Goal: Task Accomplishment & Management: Manage account settings

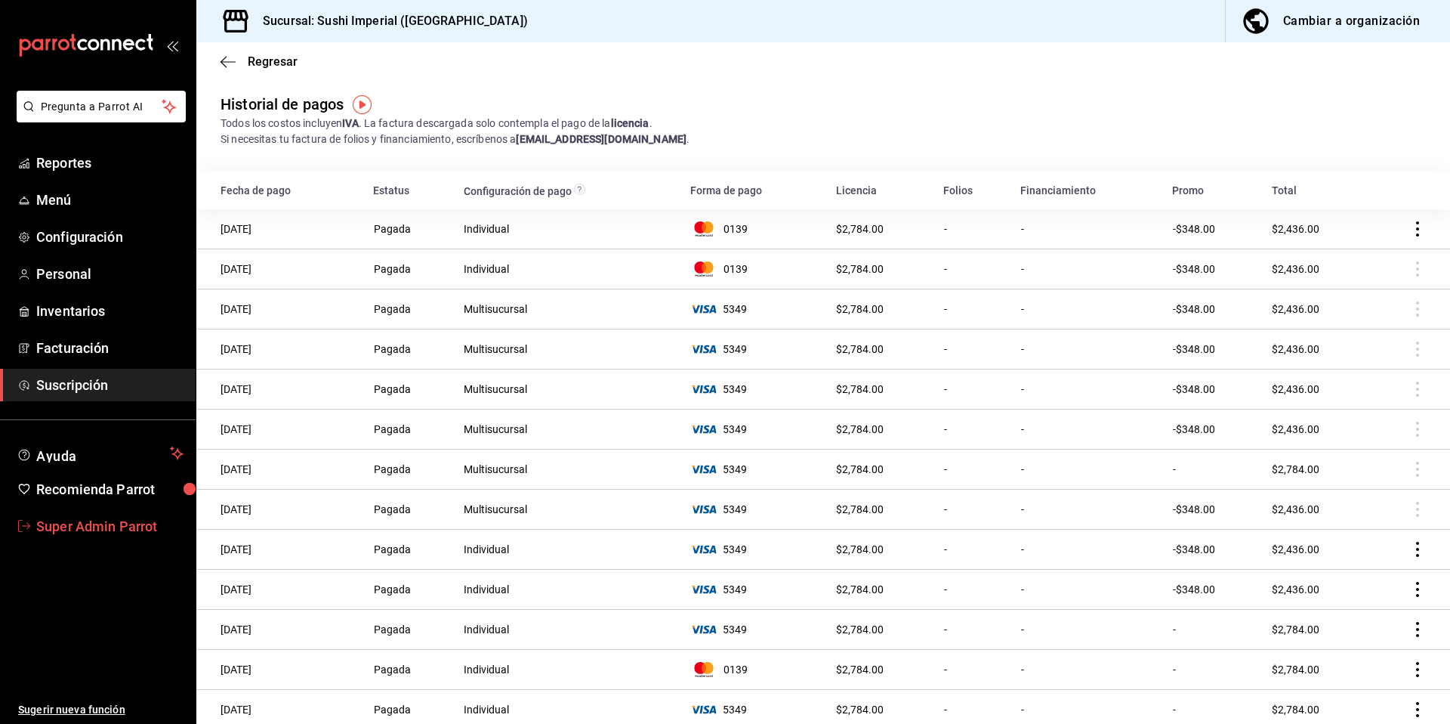
click at [91, 529] on span "Super Admin Parrot" at bounding box center [109, 526] width 147 height 20
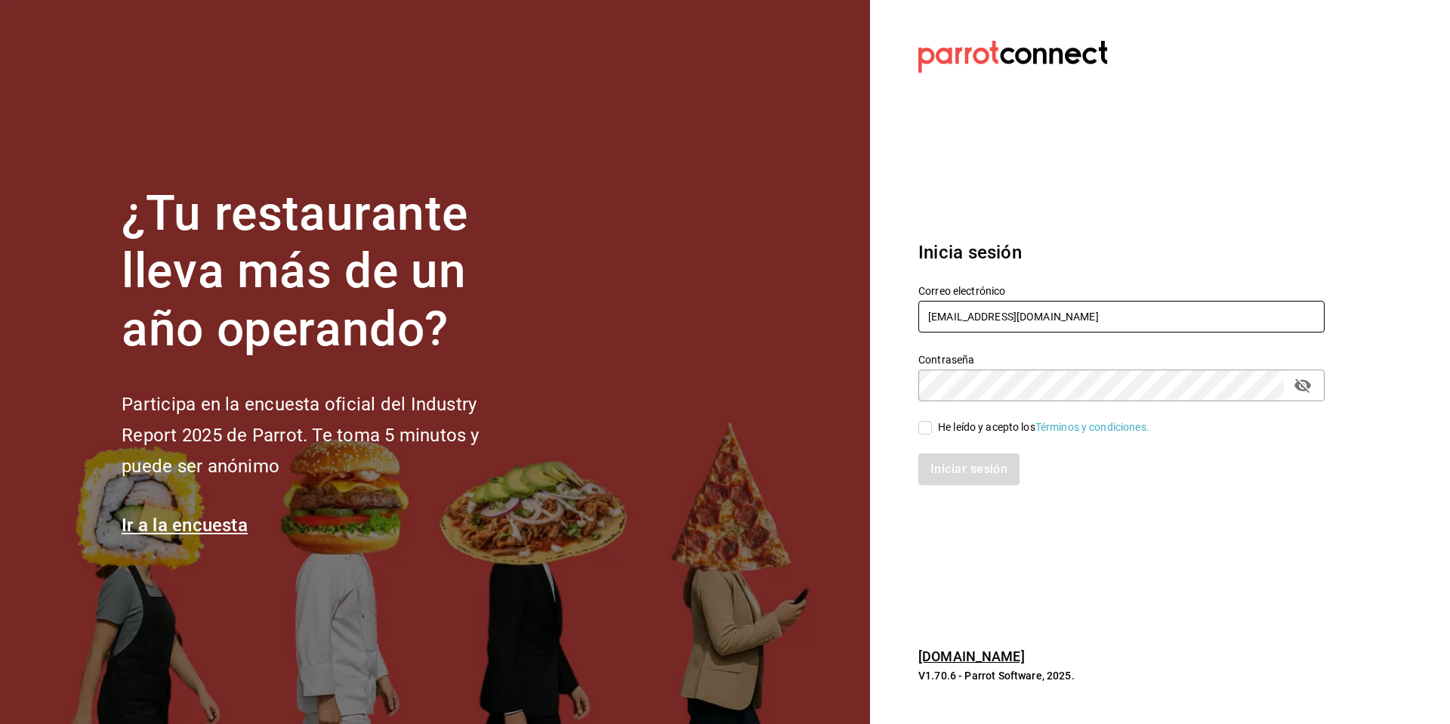
drag, startPoint x: 1091, startPoint y: 313, endPoint x: 892, endPoint y: 310, distance: 198.6
click at [892, 310] on section "Datos incorrectos. Verifica que tu Correo o Contraseña estén bien escritos. Ini…" at bounding box center [1115, 362] width 491 height 724
type input "rawrburger@cdmx.com"
click at [977, 423] on div "He leído y acepto los Términos y condiciones." at bounding box center [1043, 427] width 211 height 16
click at [932, 423] on input "He leído y acepto los Términos y condiciones." at bounding box center [925, 428] width 14 height 14
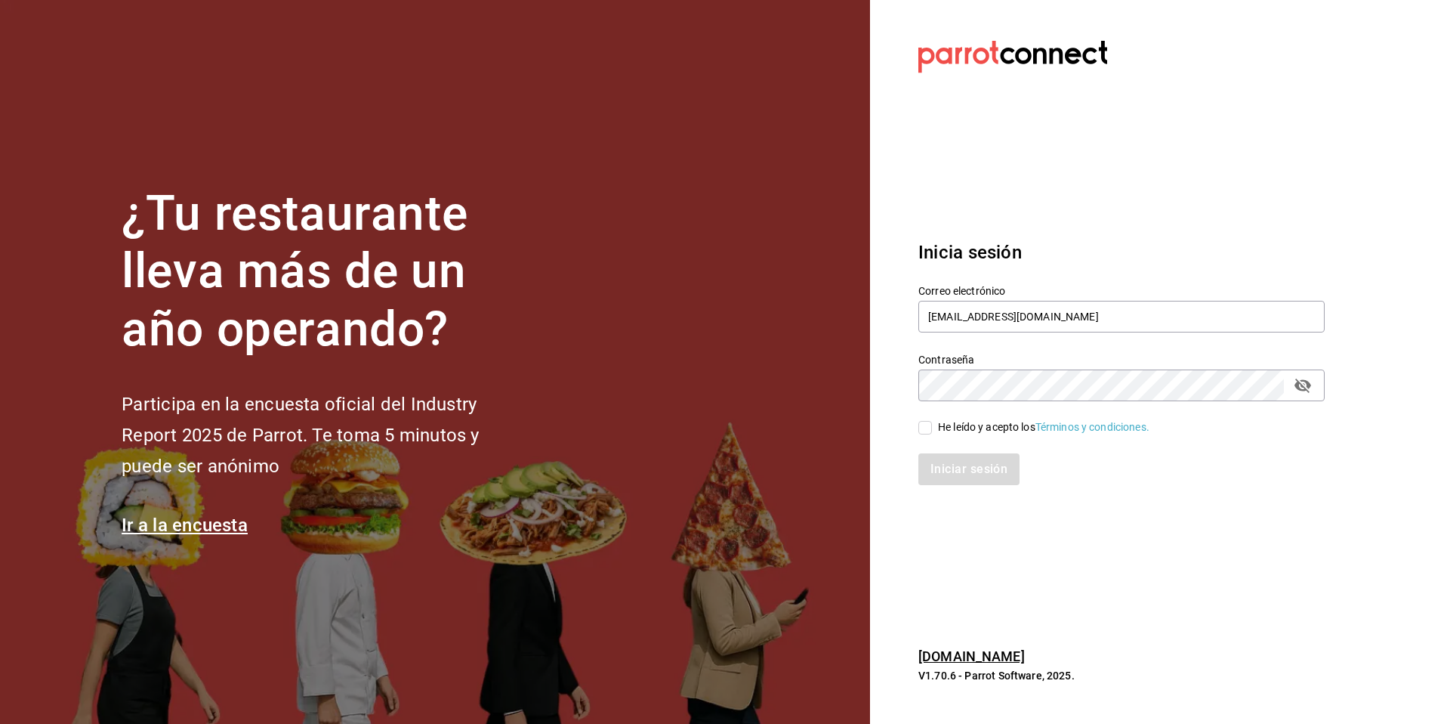
checkbox input "true"
click at [957, 462] on button "Iniciar sesión" at bounding box center [969, 469] width 103 height 32
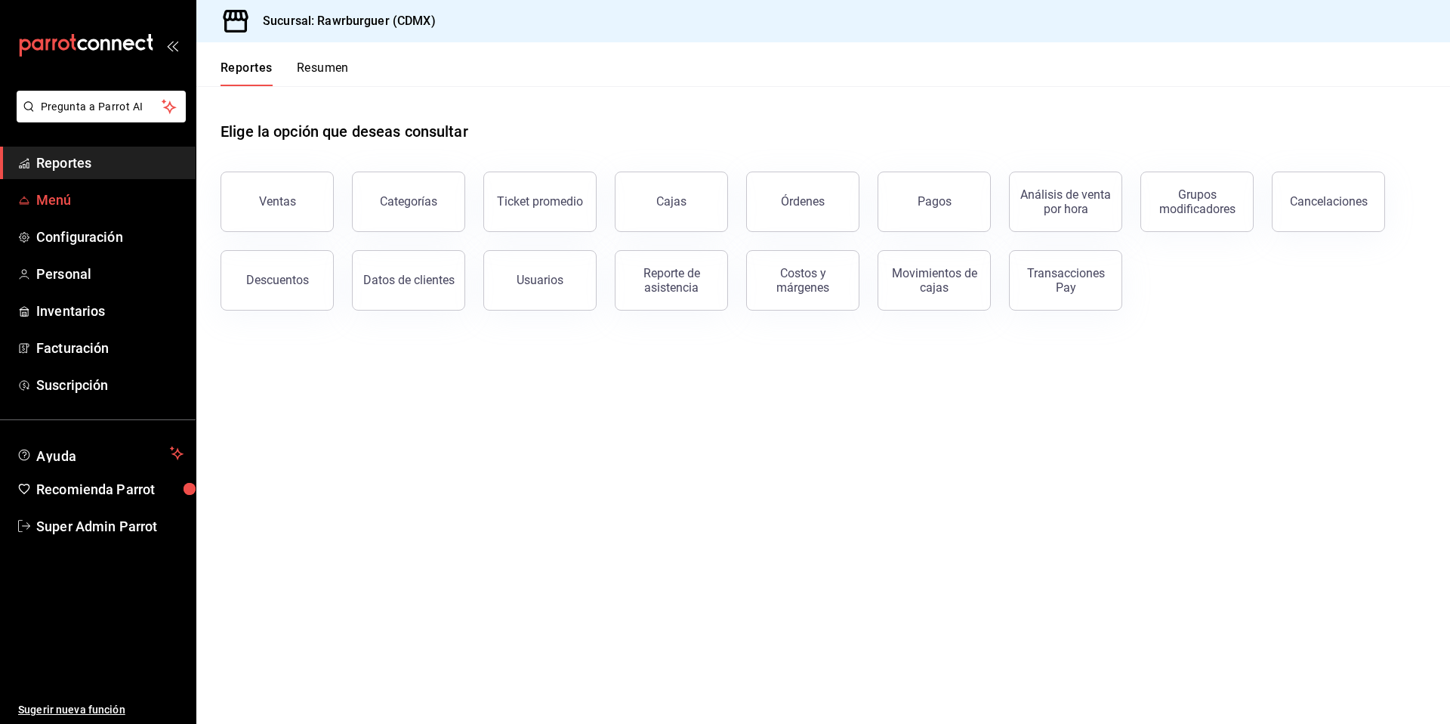
click at [53, 212] on link "Menú" at bounding box center [98, 200] width 196 height 32
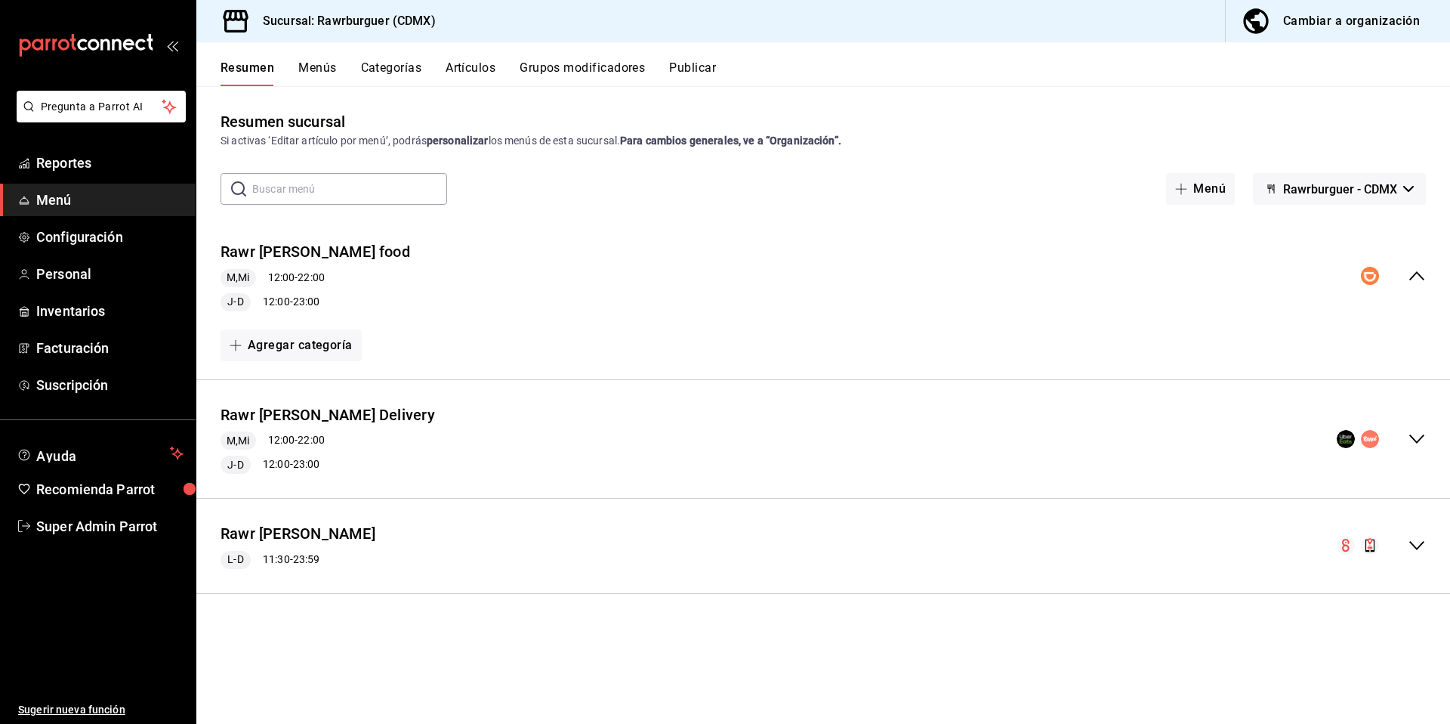
click at [375, 60] on button "Categorías" at bounding box center [391, 73] width 61 height 26
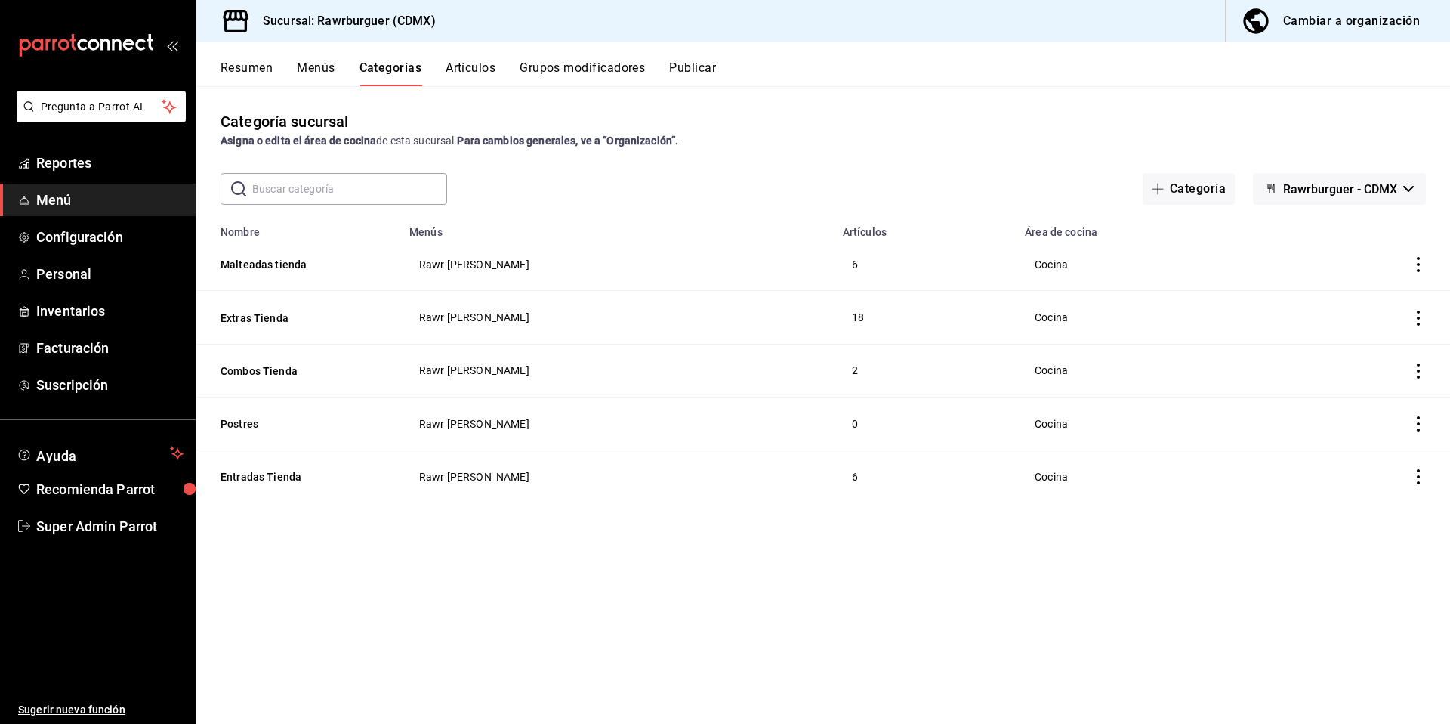
click at [321, 74] on button "Menús" at bounding box center [316, 73] width 38 height 26
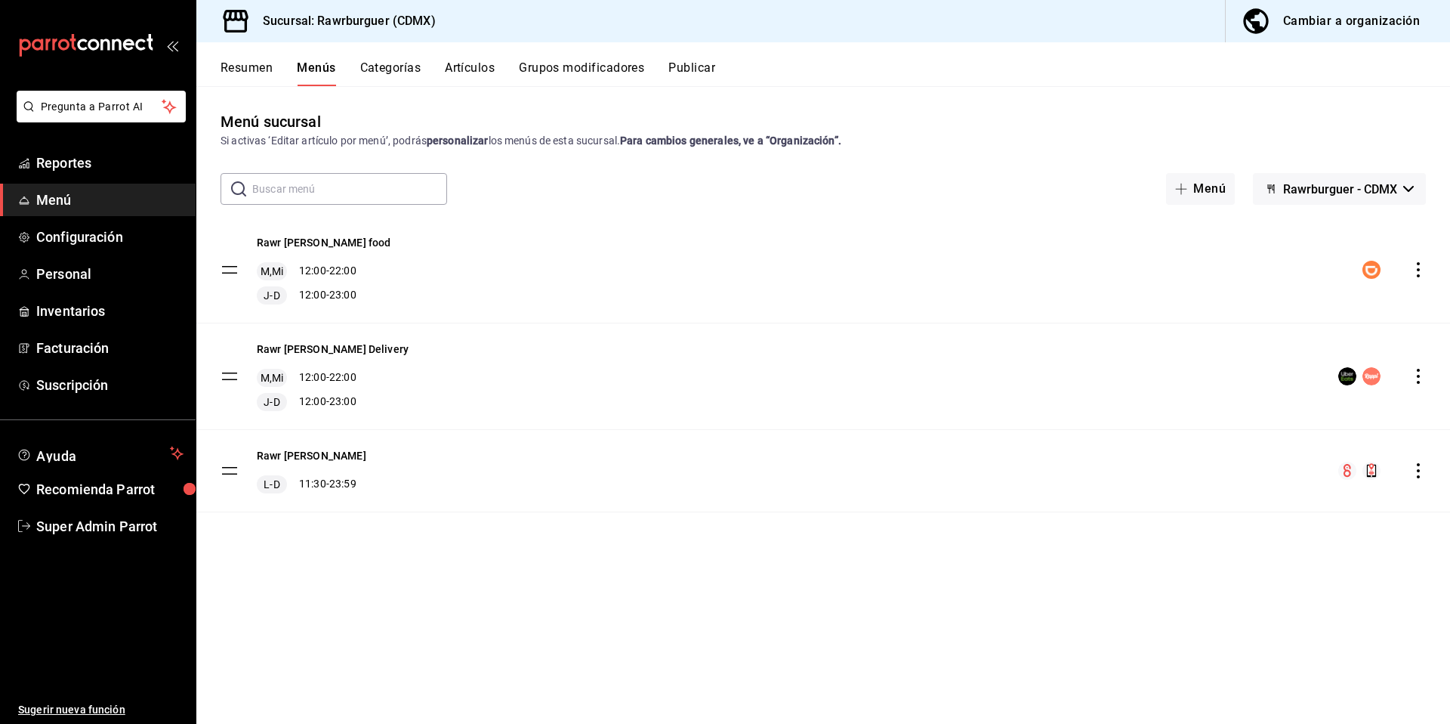
click at [1420, 281] on div "Rawr [PERSON_NAME] food M,Mi 12:00 - 22:00 J-D 12:00 - 23:00" at bounding box center [823, 270] width 1254 height 106
click at [1421, 274] on icon "actions" at bounding box center [1418, 269] width 15 height 15
click at [1231, 359] on span "Previsualizar" at bounding box center [1299, 367] width 184 height 16
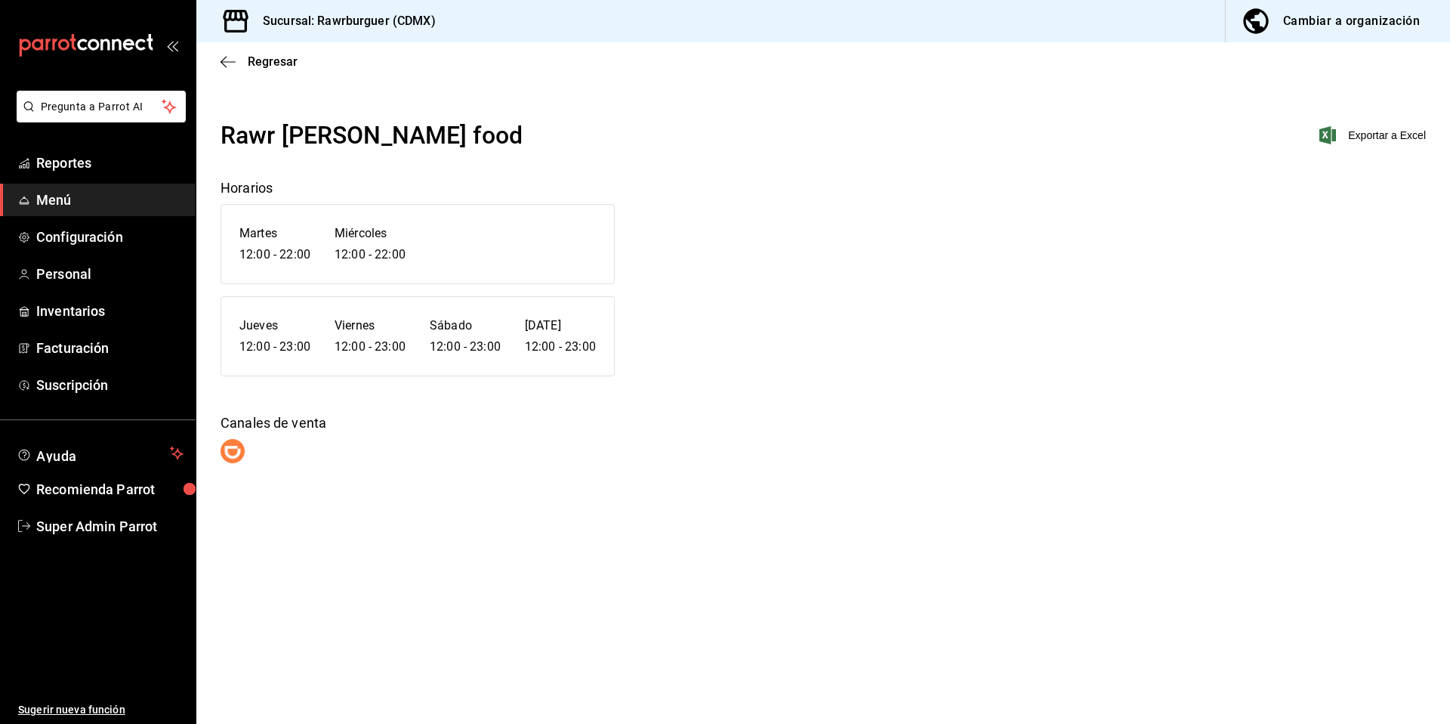
click at [214, 67] on div "Regresar" at bounding box center [823, 61] width 1254 height 39
click at [252, 54] on span "Regresar" at bounding box center [273, 61] width 50 height 14
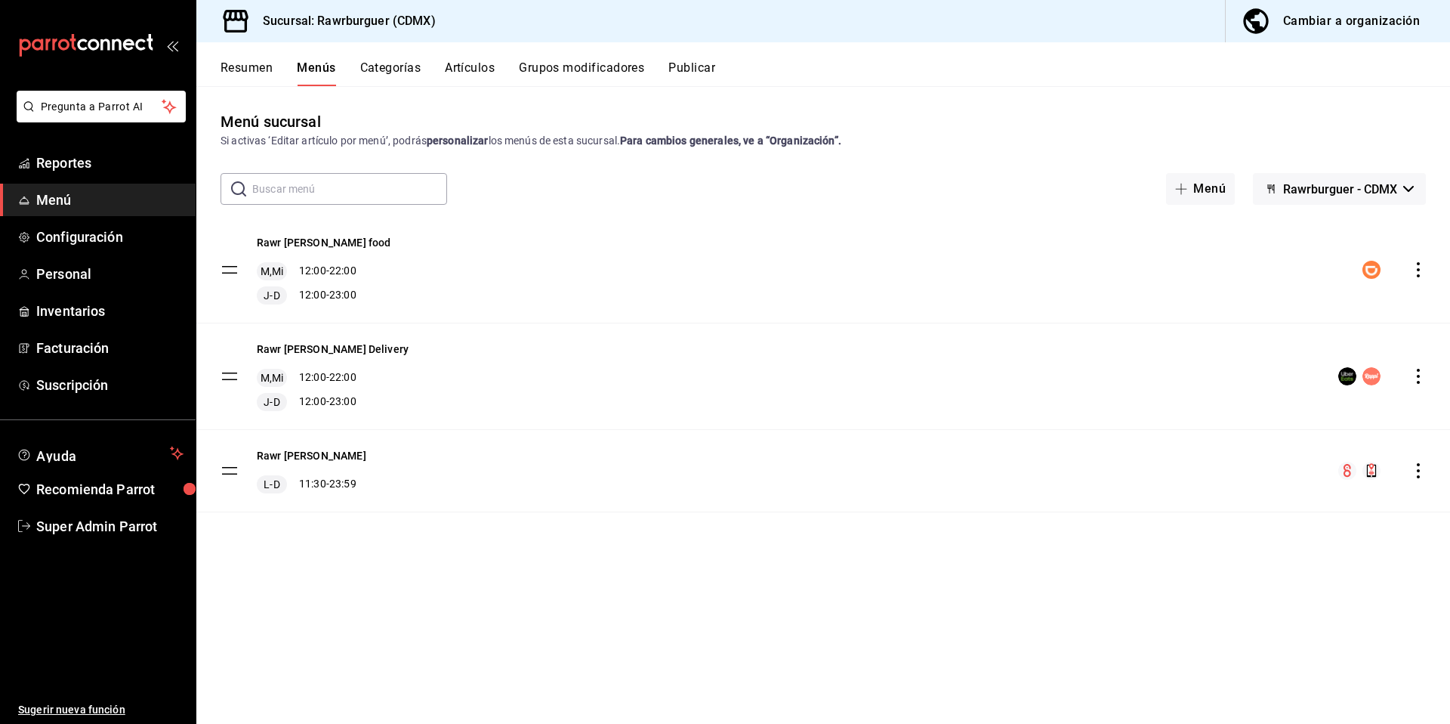
click at [1413, 380] on icon "actions" at bounding box center [1418, 376] width 15 height 15
click at [1218, 465] on span "Previsualizar" at bounding box center [1299, 473] width 184 height 16
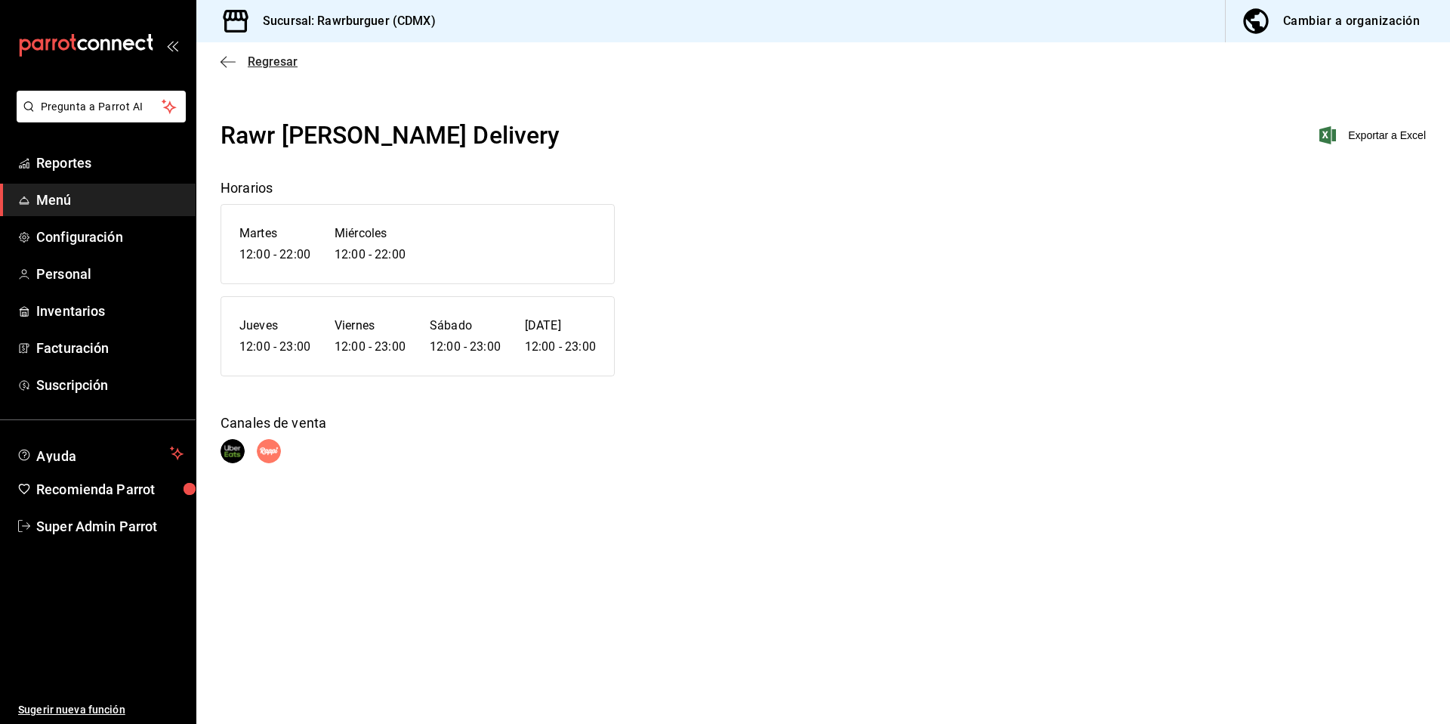
click at [252, 61] on span "Regresar" at bounding box center [273, 61] width 50 height 14
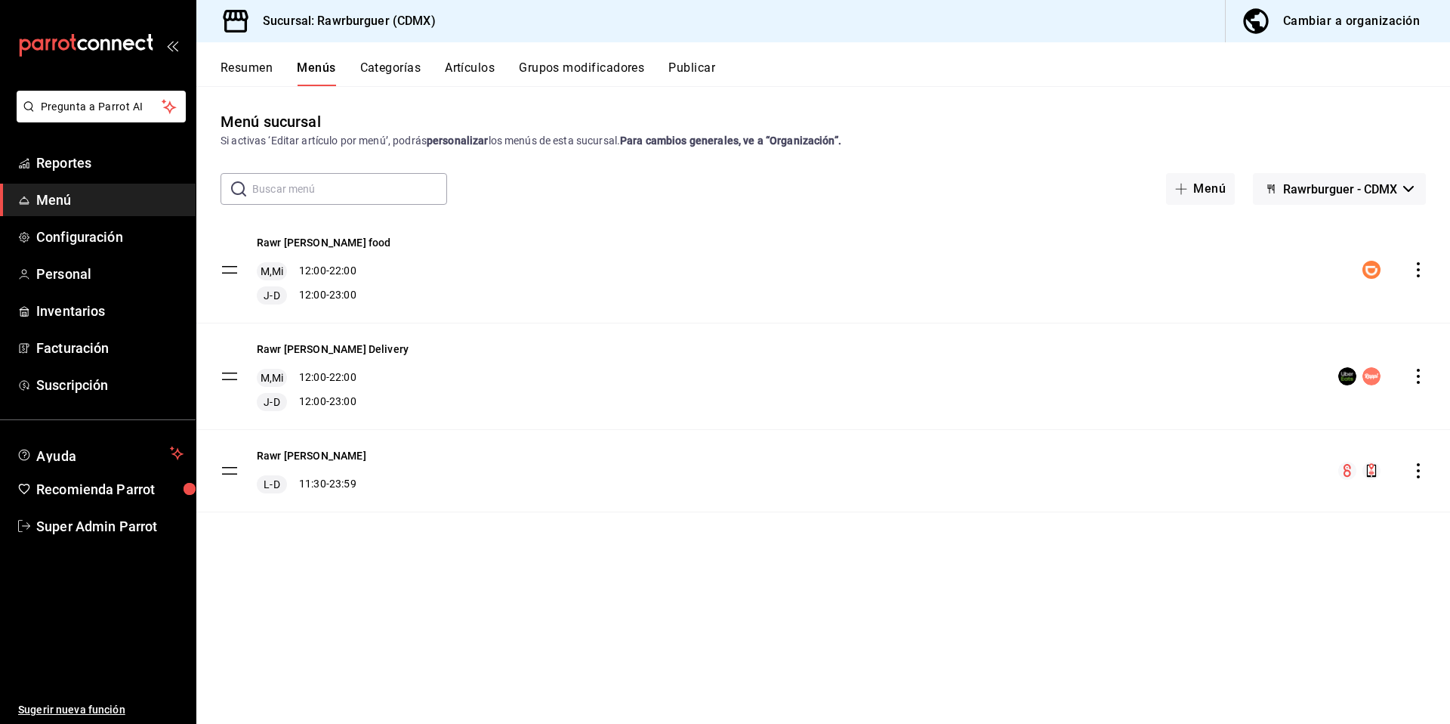
click at [1415, 474] on icon "actions" at bounding box center [1418, 470] width 15 height 15
click at [1229, 559] on li "Previsualizar" at bounding box center [1286, 567] width 236 height 31
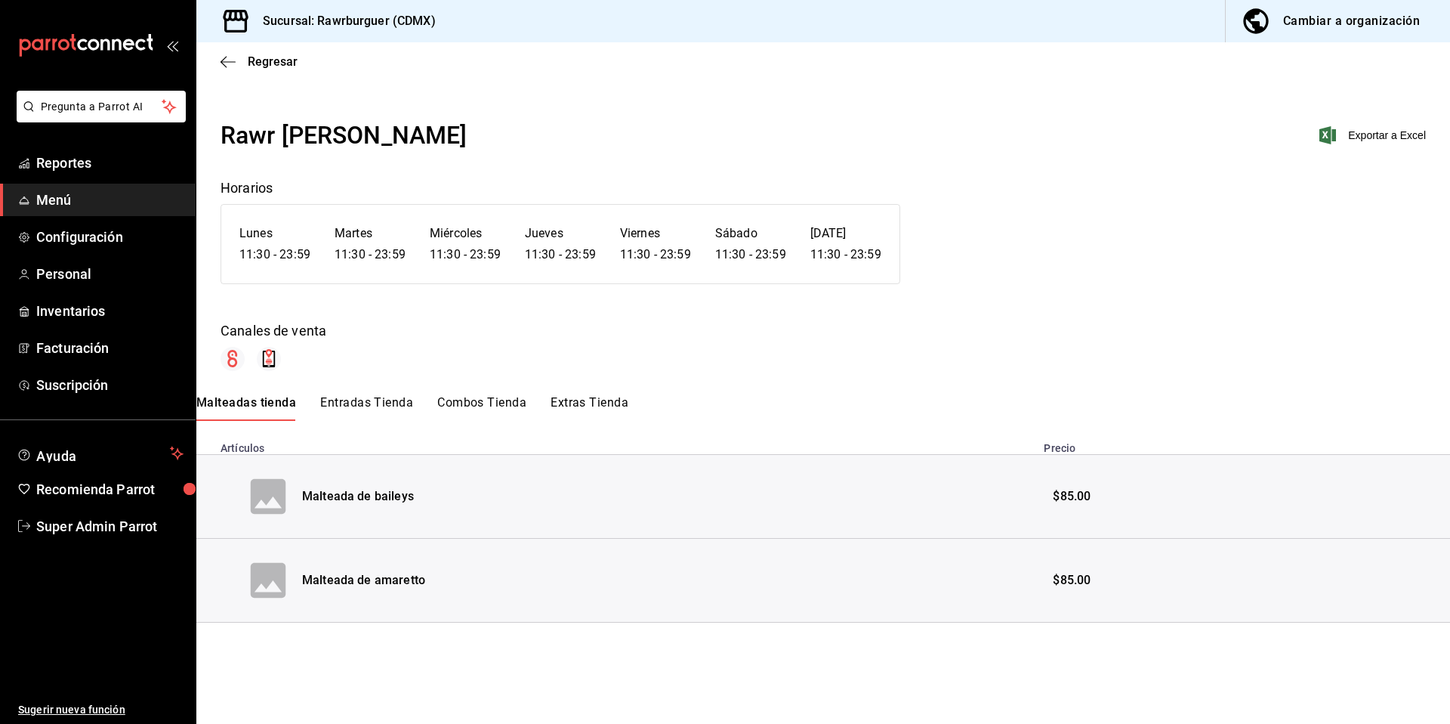
click at [362, 406] on button "Entradas Tienda" at bounding box center [366, 408] width 93 height 26
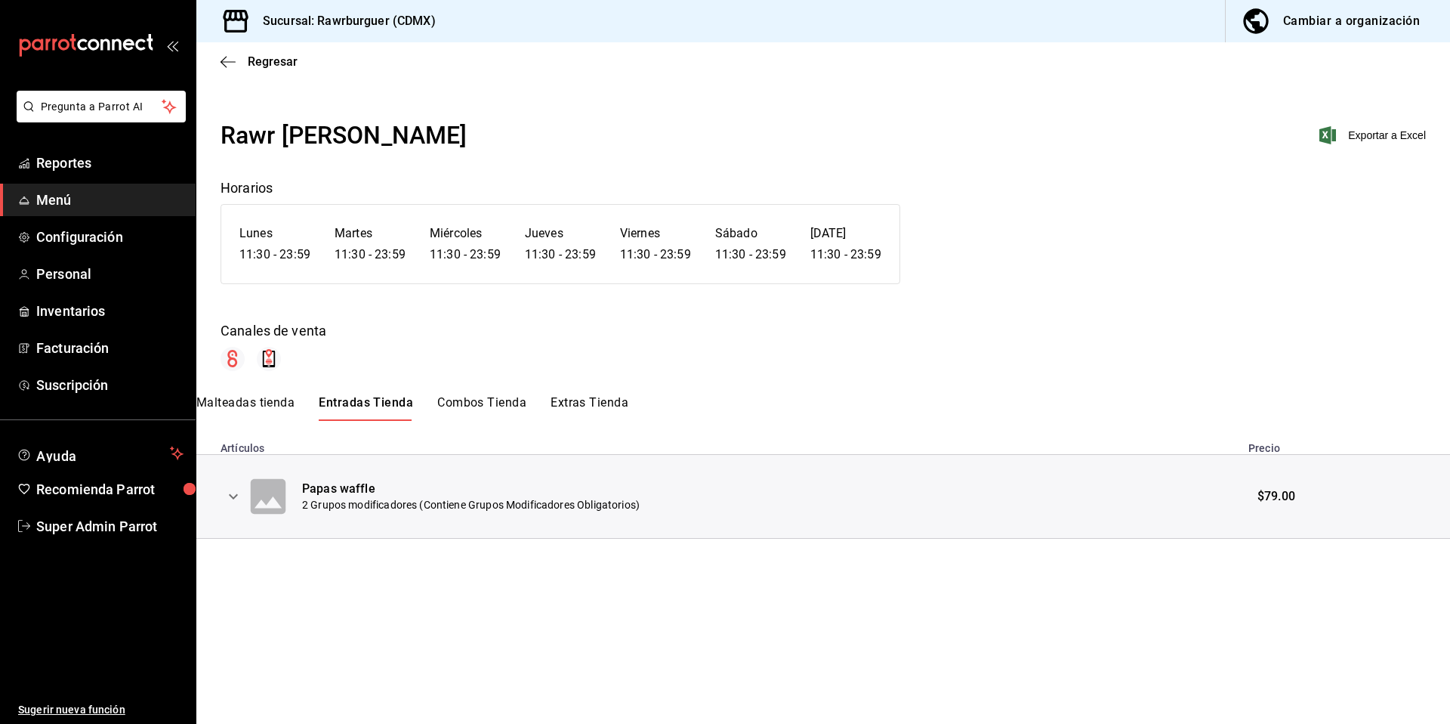
click at [452, 406] on button "Combos Tienda" at bounding box center [481, 408] width 89 height 26
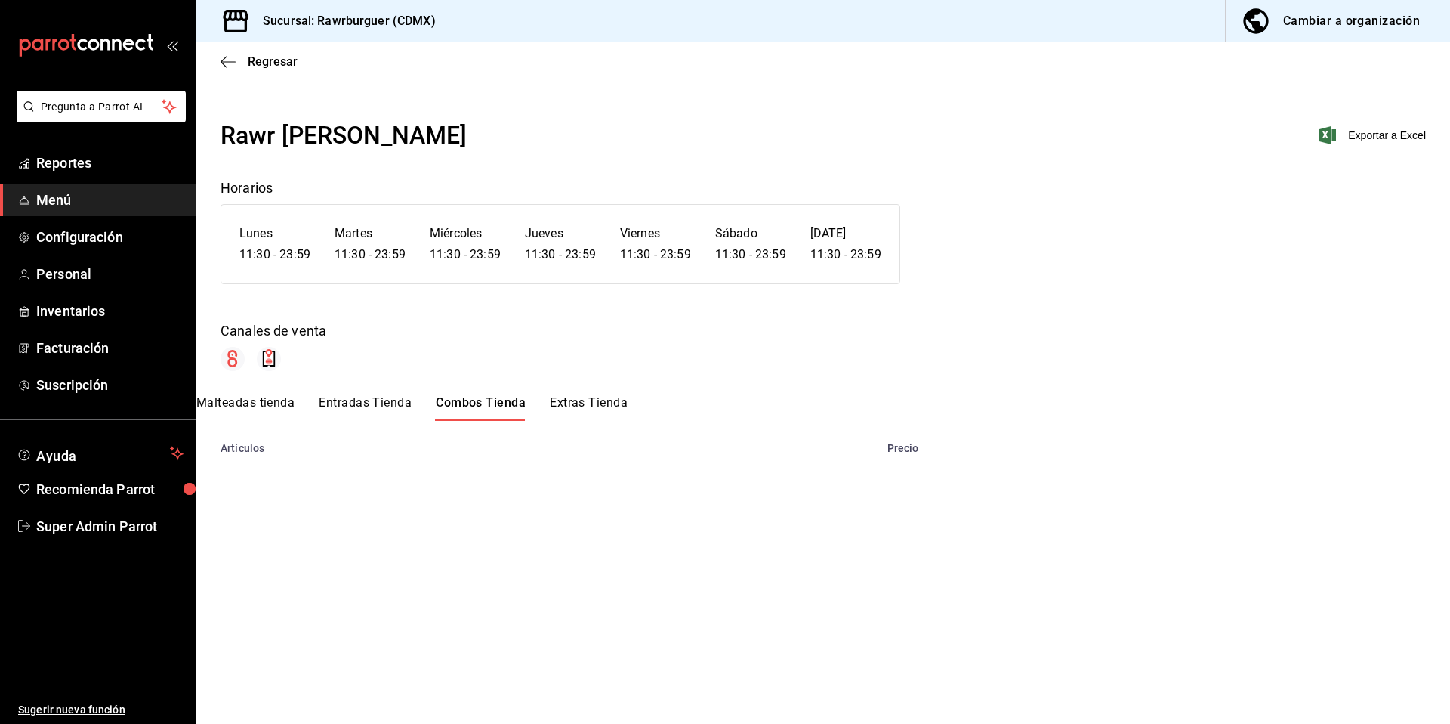
click at [584, 410] on button "Extras Tienda" at bounding box center [589, 408] width 78 height 26
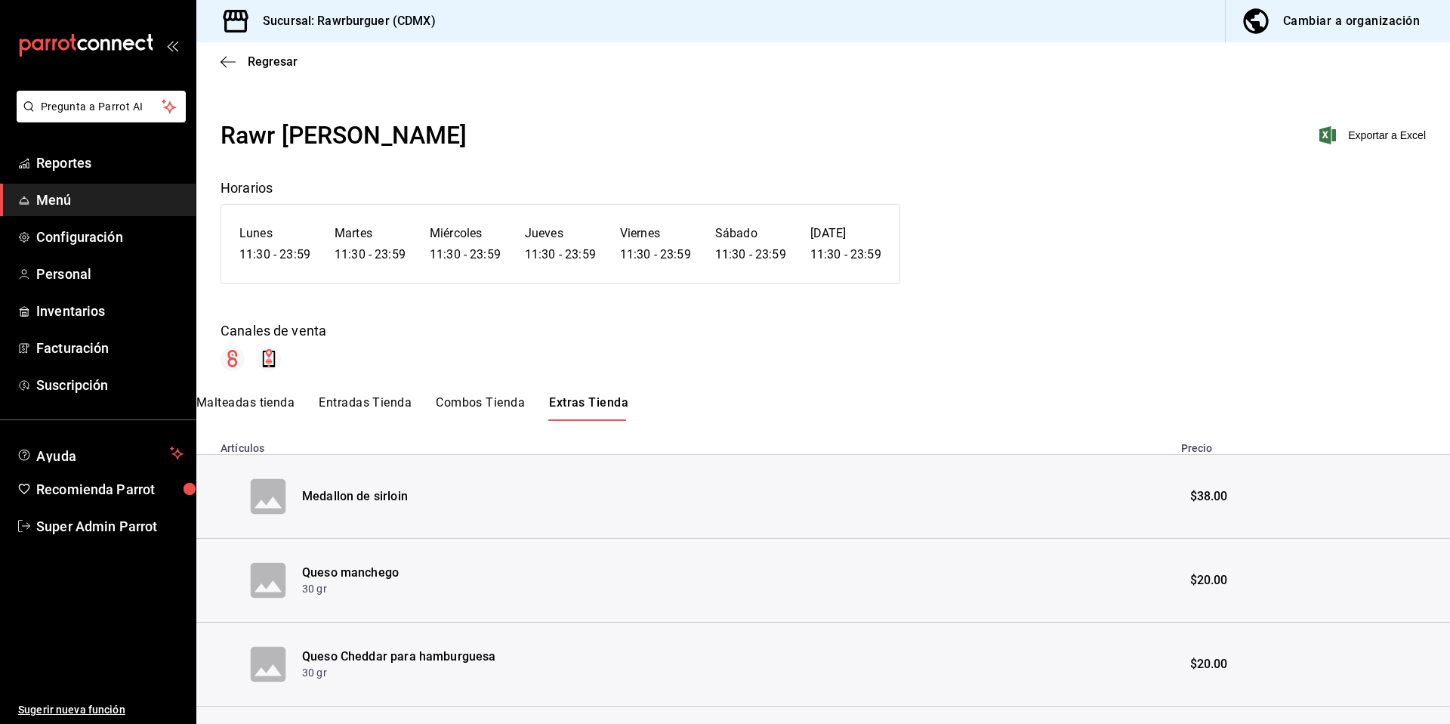
click at [461, 408] on button "Combos Tienda" at bounding box center [480, 408] width 89 height 26
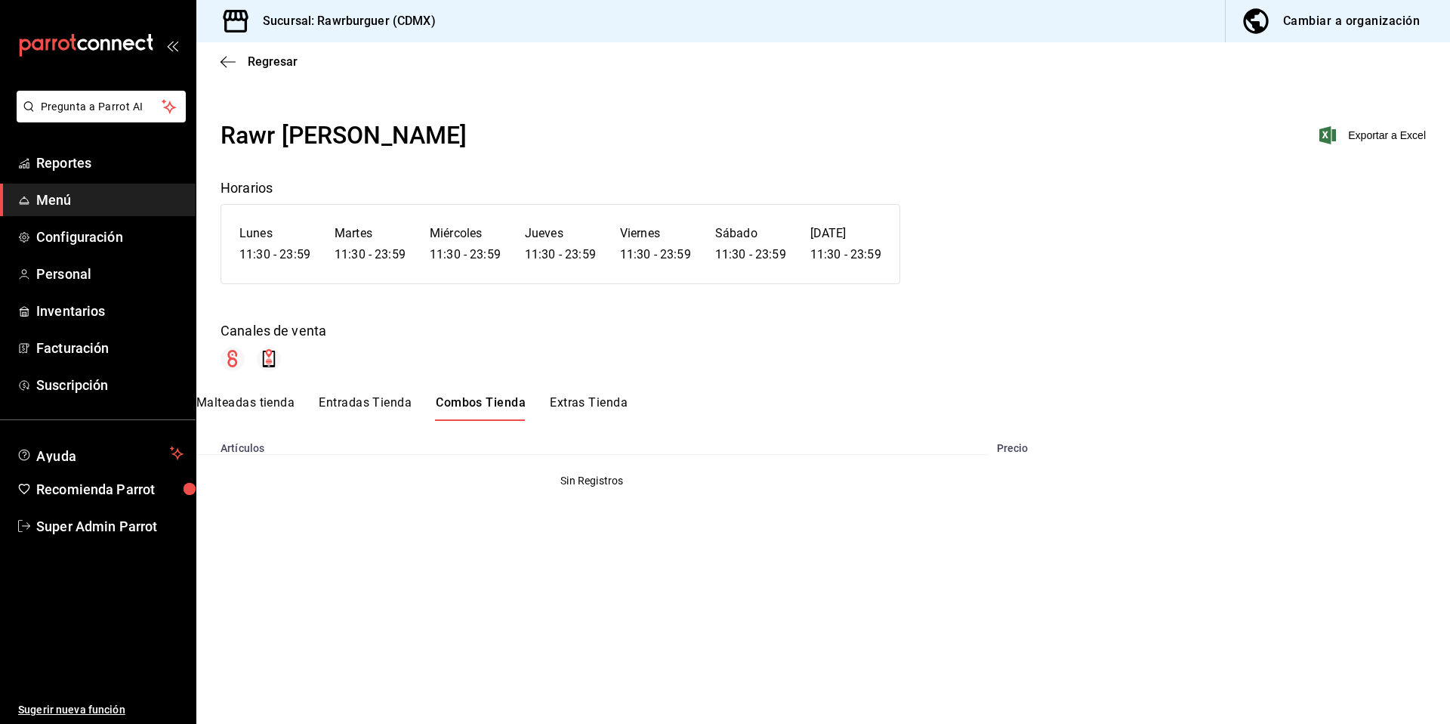
click at [364, 409] on button "Entradas Tienda" at bounding box center [365, 408] width 93 height 26
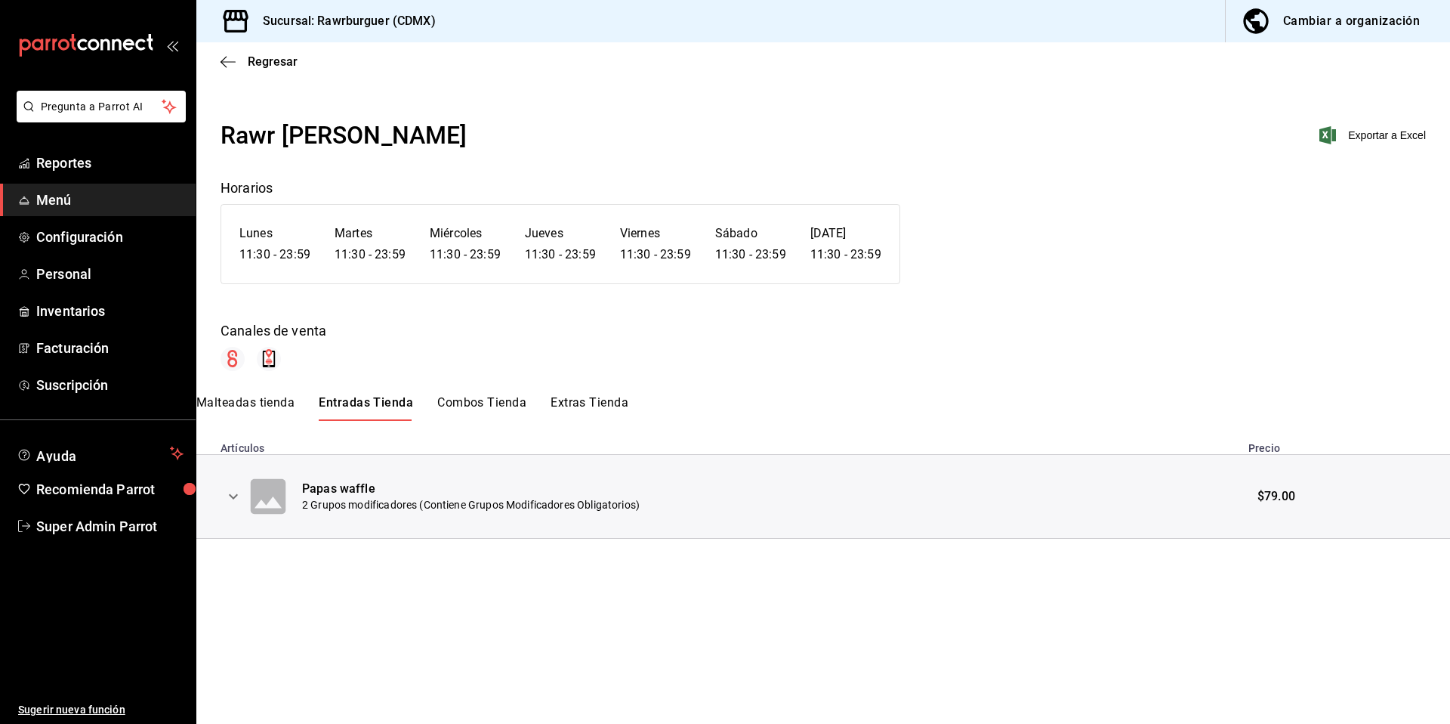
click at [276, 408] on button "Malteadas tienda" at bounding box center [245, 408] width 98 height 26
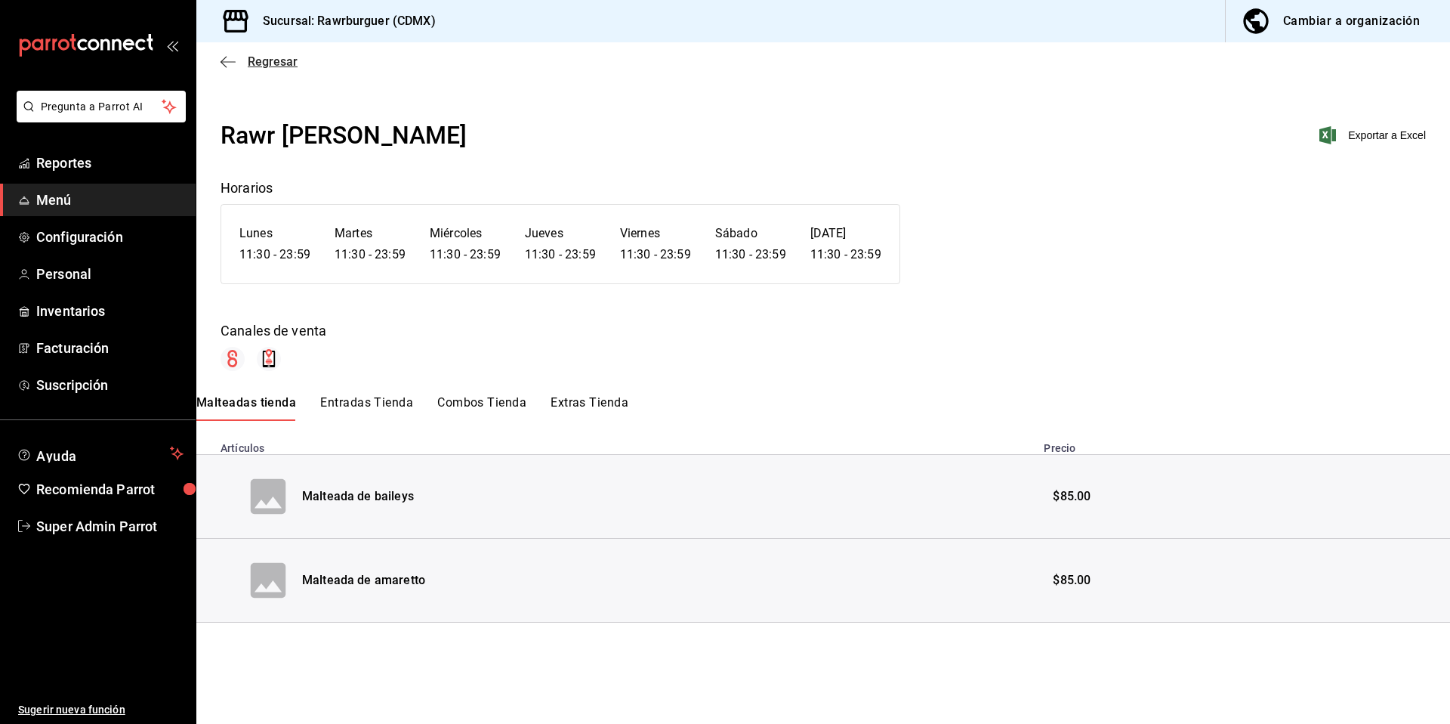
click at [255, 66] on span "Regresar" at bounding box center [273, 61] width 50 height 14
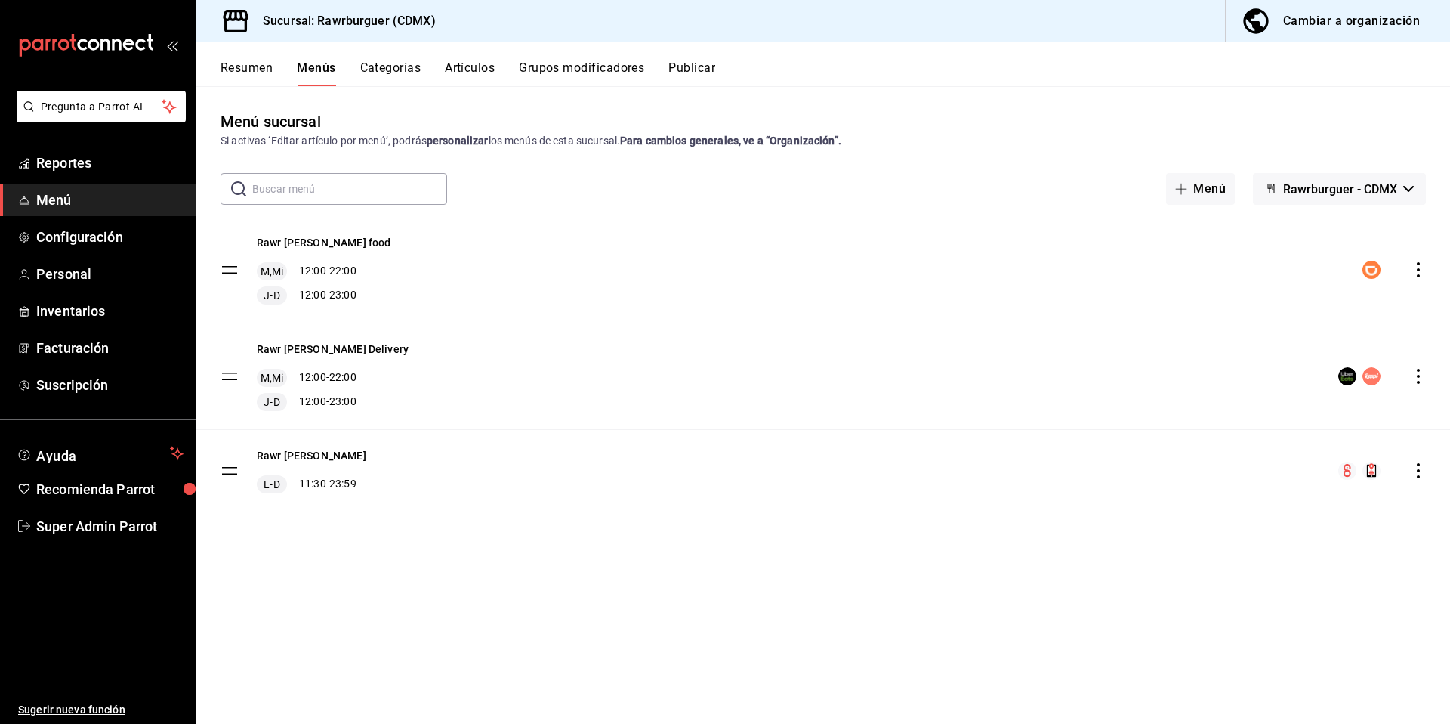
click at [472, 76] on button "Artículos" at bounding box center [470, 73] width 50 height 26
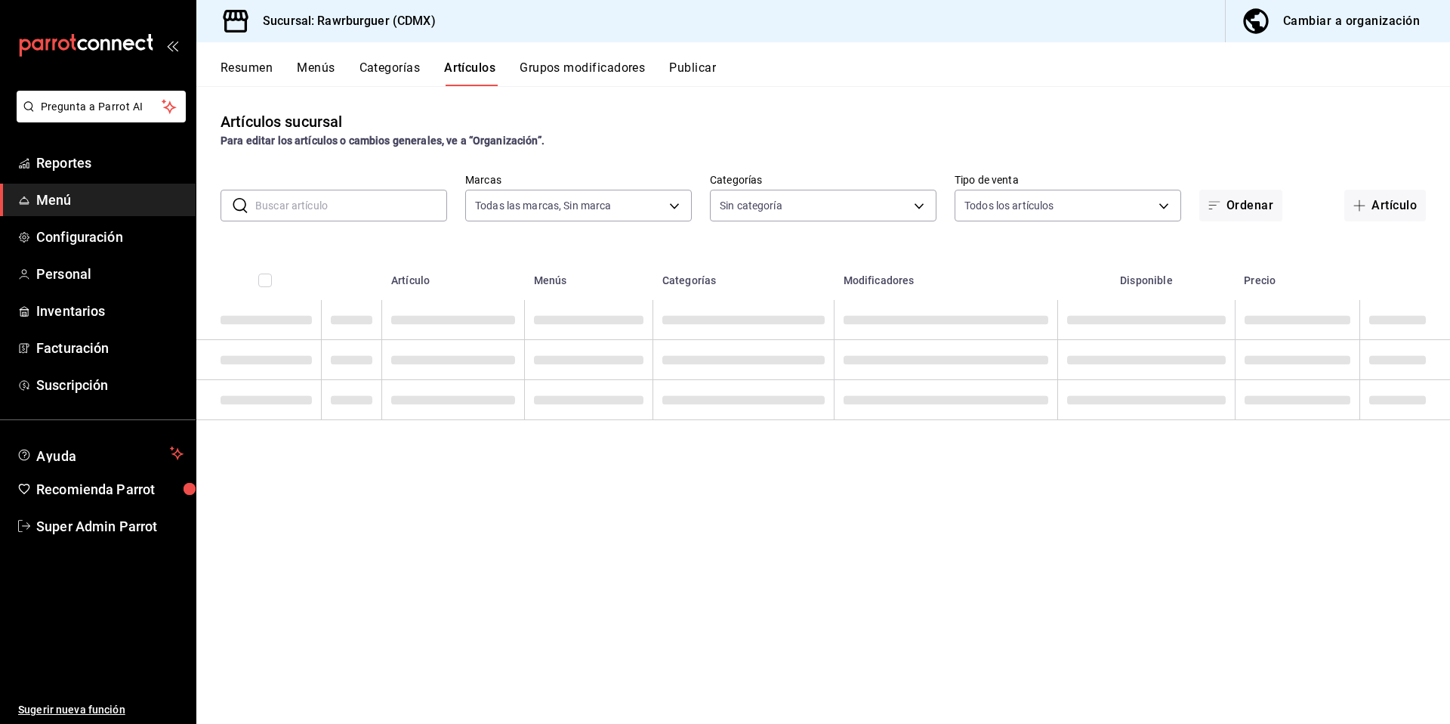
type input "c688a348-8af5-4db2-8017-60906265672a"
type input "6e3d98d8-7e4a-4944-804f-3cc8072a6d51,6d308737-ecb7-40a3-9422-f7d756e86295,c4e3f…"
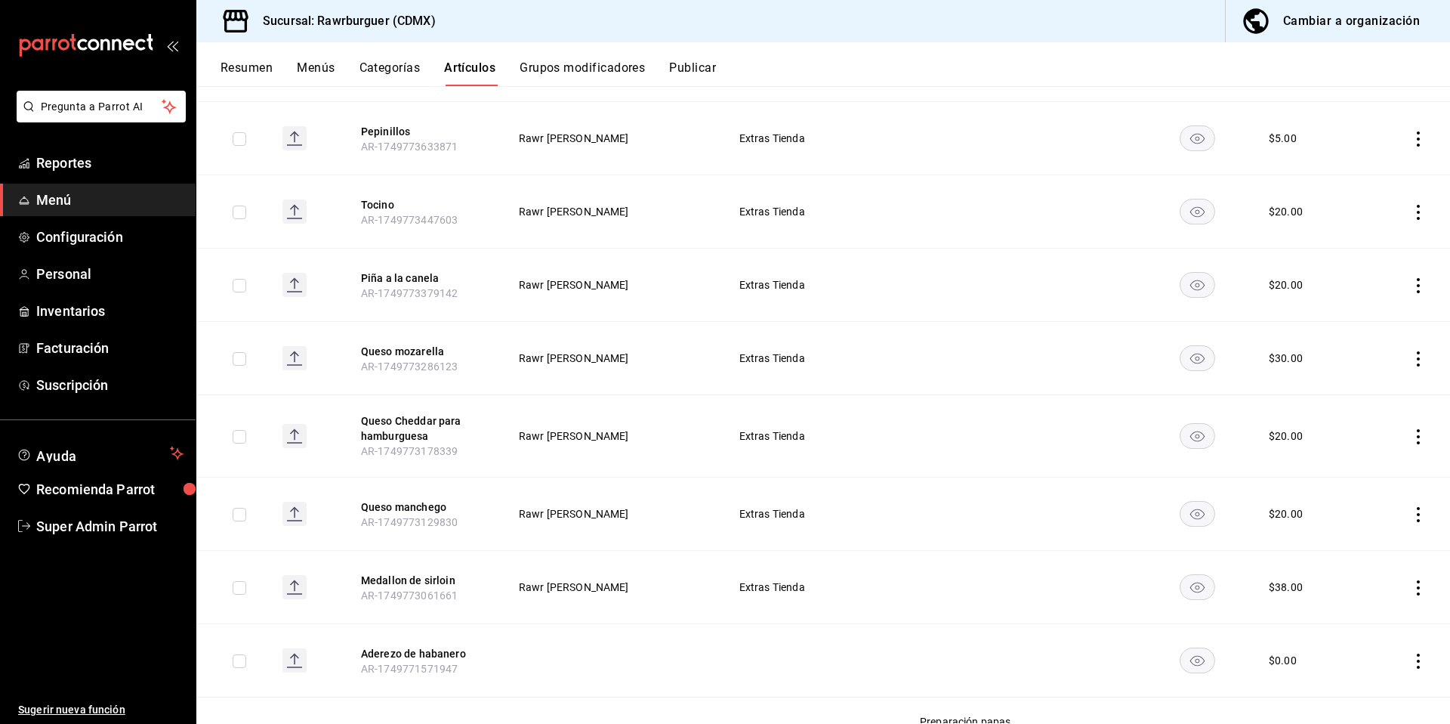
scroll to position [110, 0]
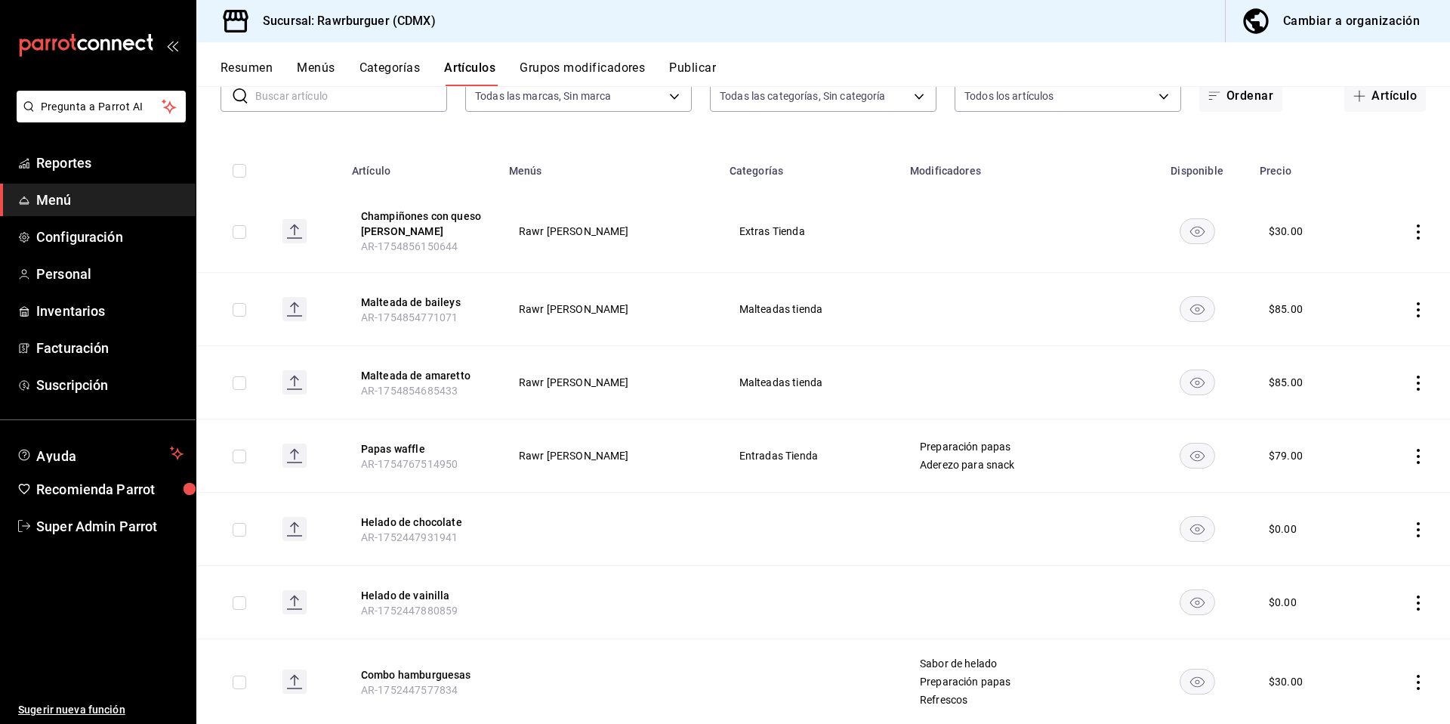
click at [234, 66] on button "Resumen" at bounding box center [247, 73] width 52 height 26
